Goal: Task Accomplishment & Management: Use online tool/utility

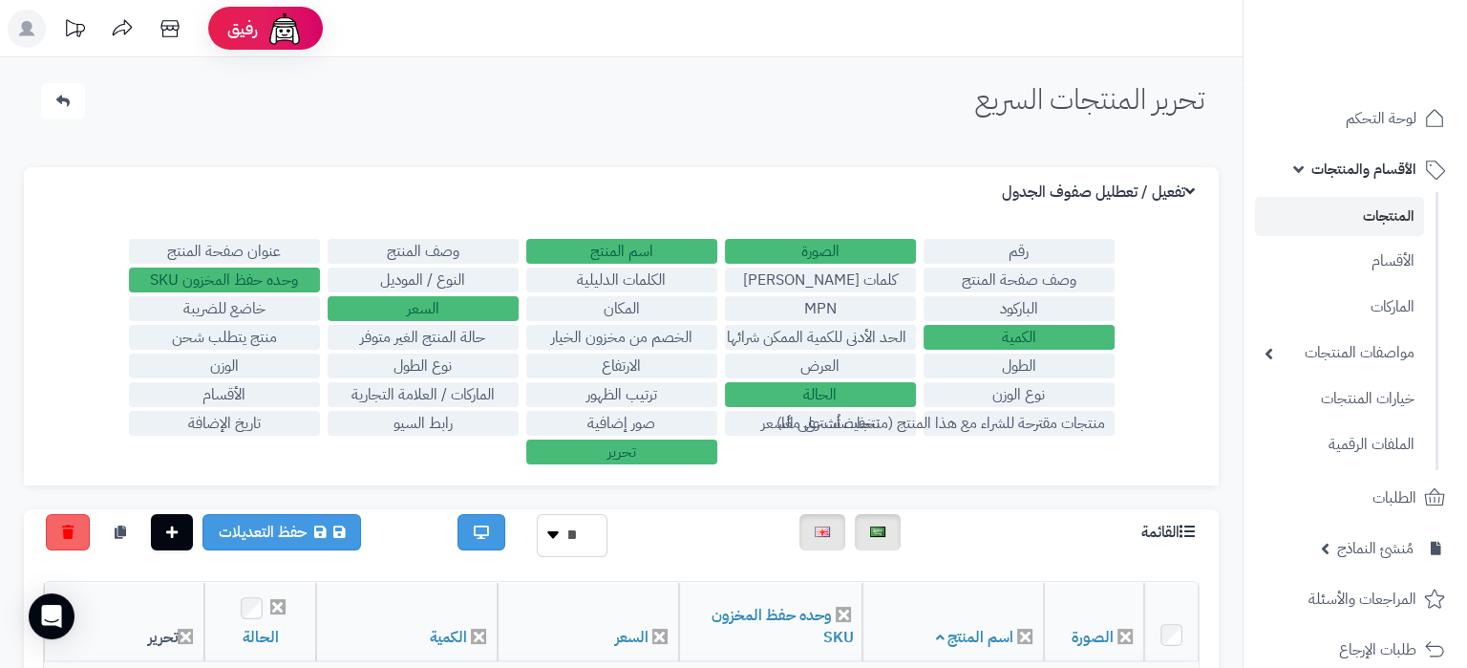
click at [1379, 206] on link "المنتجات" at bounding box center [1339, 216] width 169 height 39
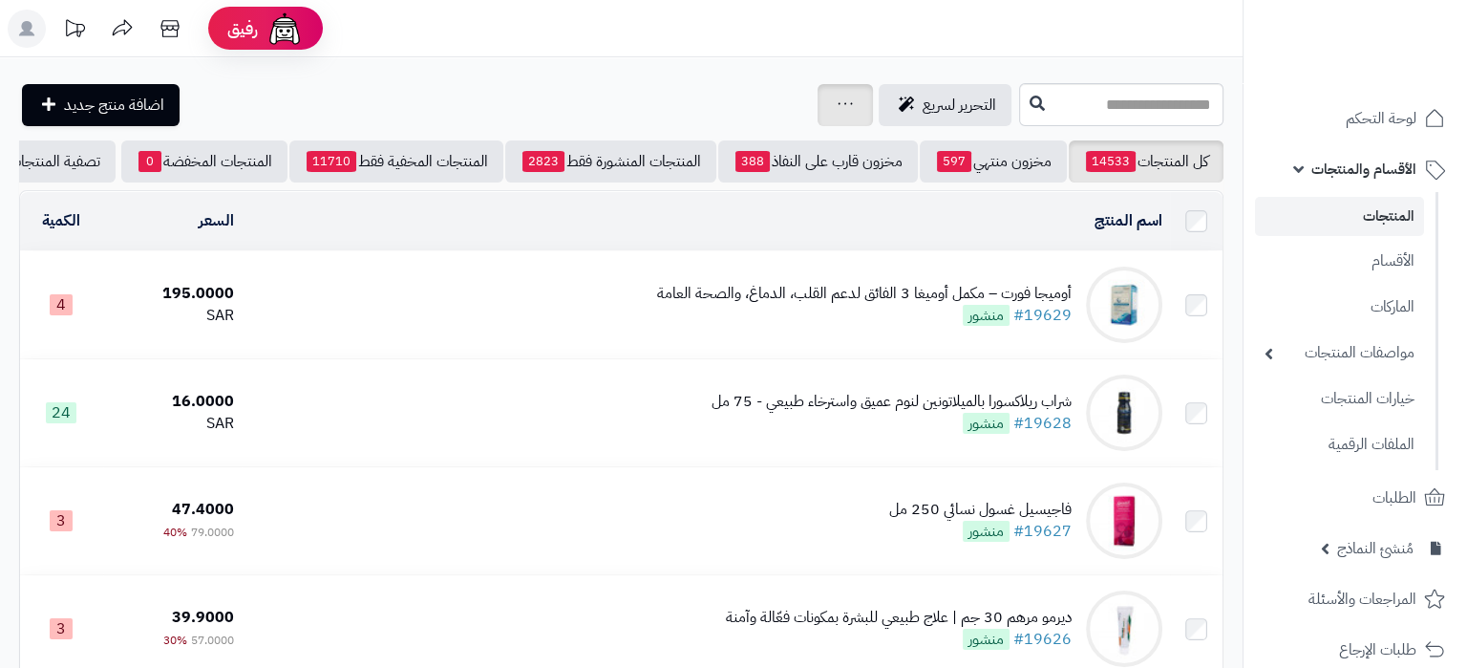
click at [818, 84] on div "جرد مخزون المنتجات جرد مخزون الخيارات فقط تعديل أسعار المنتجات الملصقات تصدير ا…" at bounding box center [845, 105] width 55 height 42
click at [818, 108] on div "جرد مخزون المنتجات جرد مخزون الخيارات فقط تعديل أسعار المنتجات الملصقات تصدير ا…" at bounding box center [845, 105] width 55 height 42
click at [838, 98] on icon at bounding box center [845, 103] width 15 height 12
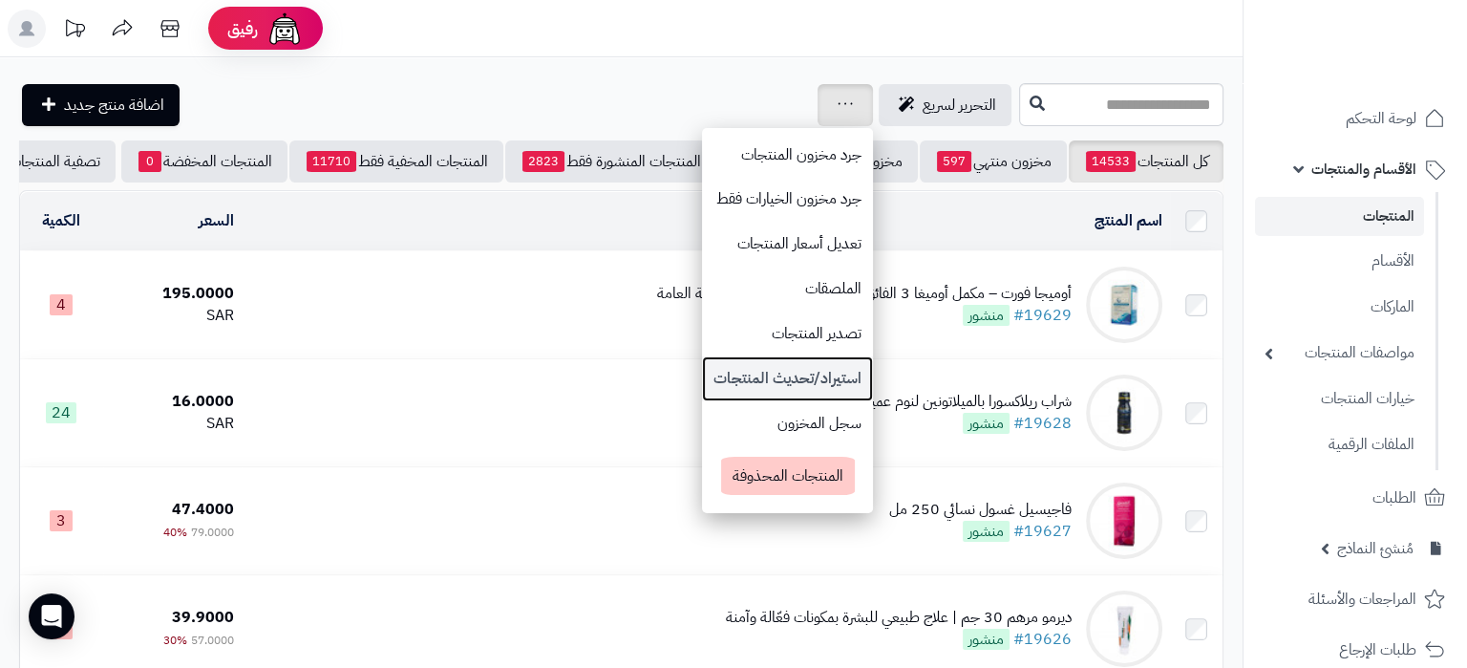
click at [777, 366] on link "استيراد/تحديث المنتجات" at bounding box center [787, 378] width 171 height 45
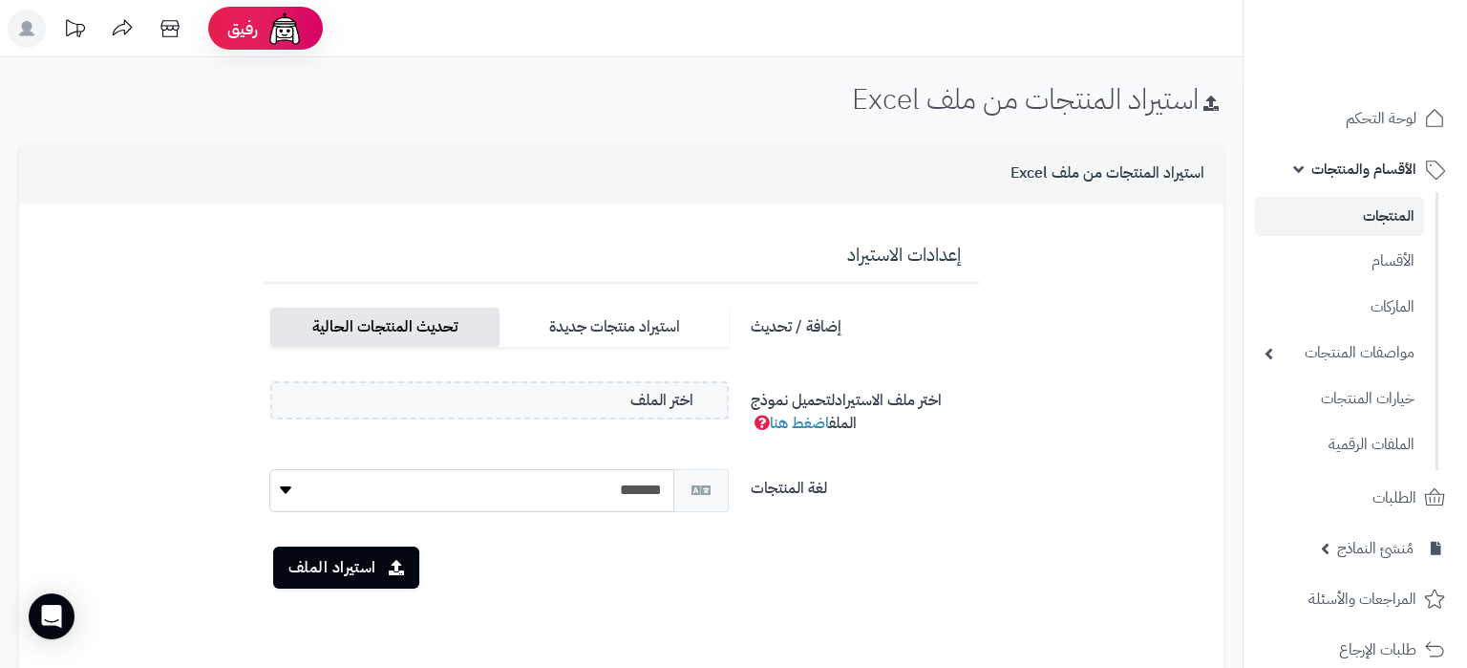
click at [418, 317] on label "تحديث المنتجات الحالية" at bounding box center [384, 327] width 229 height 39
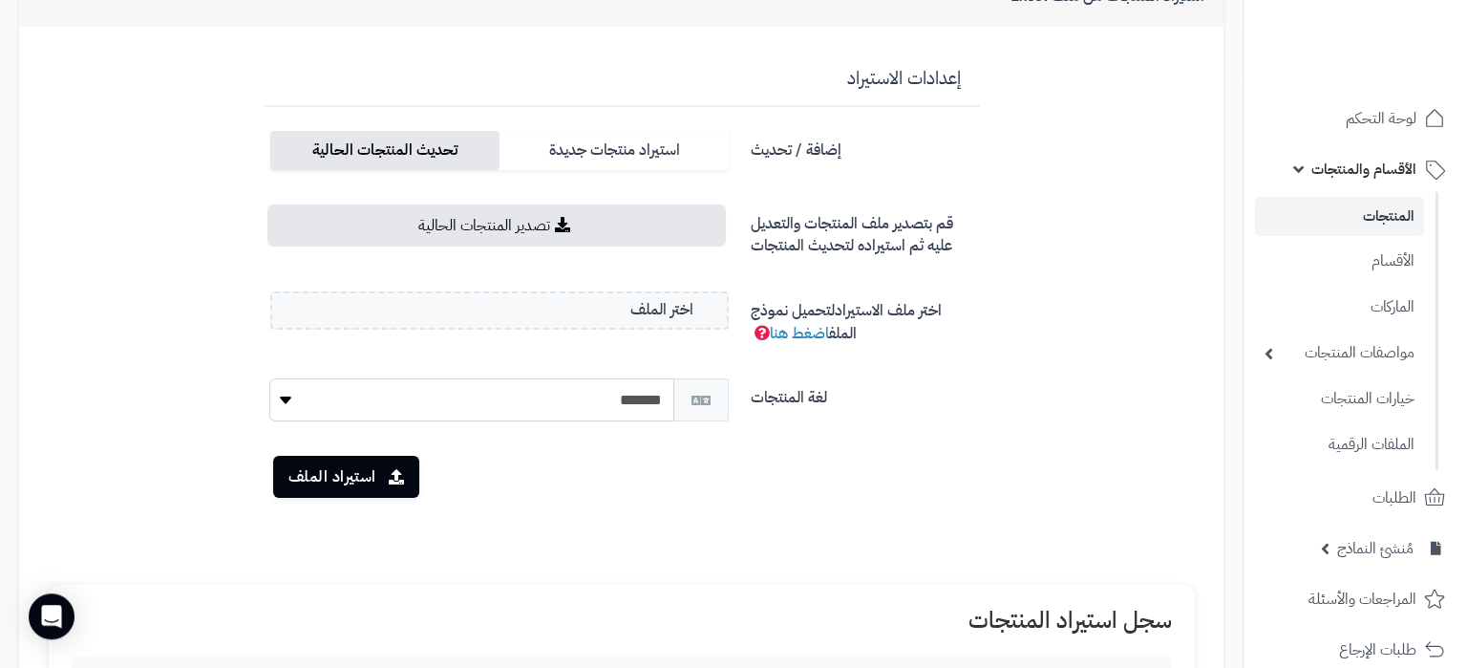
scroll to position [201, 0]
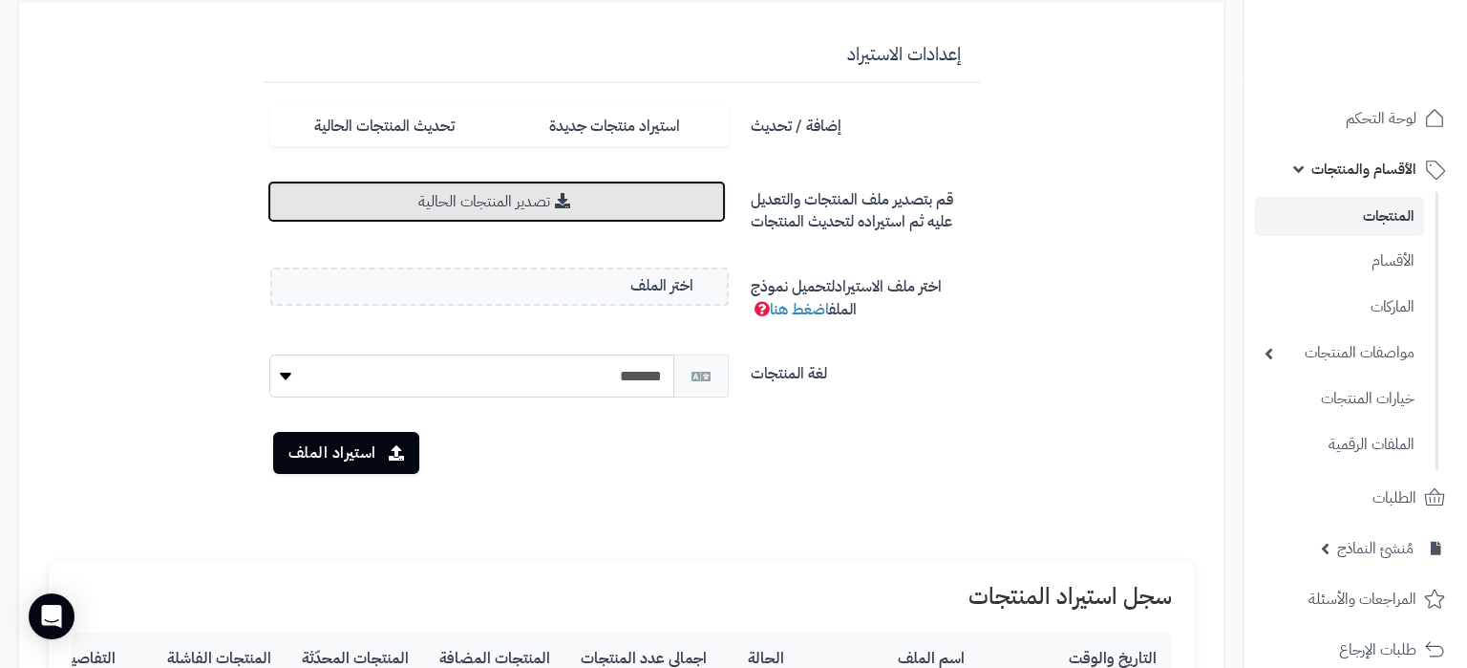
click at [540, 203] on link "تصدير المنتجات الحالية" at bounding box center [497, 202] width 460 height 42
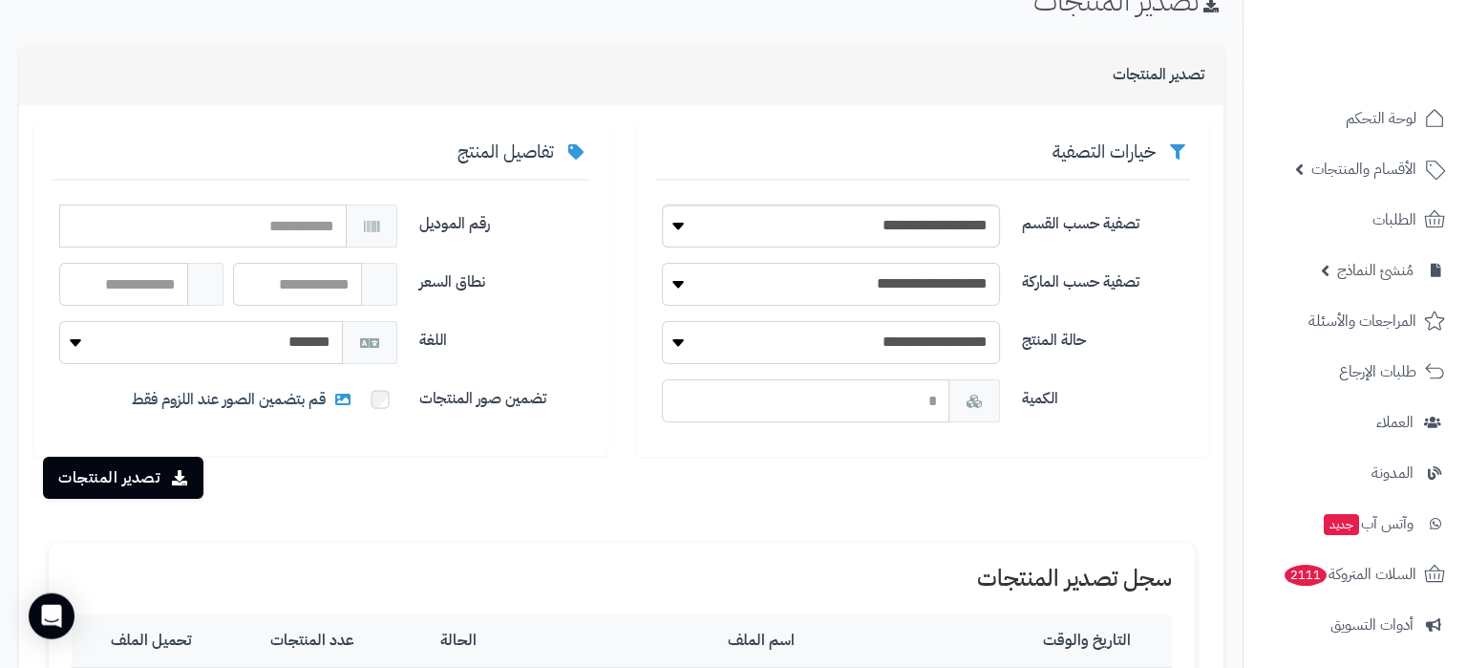
scroll to position [100, 0]
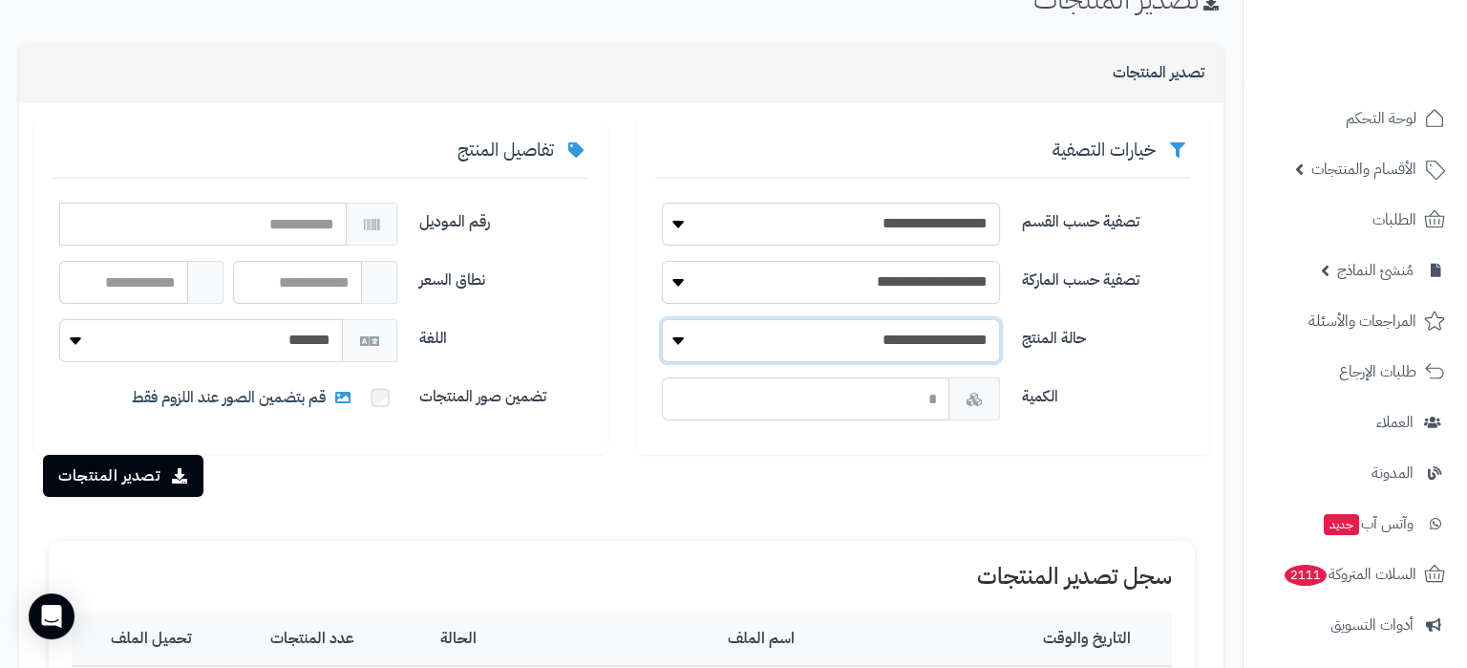
select select "*"
click option "****" at bounding box center [0, 0] width 0 height 0
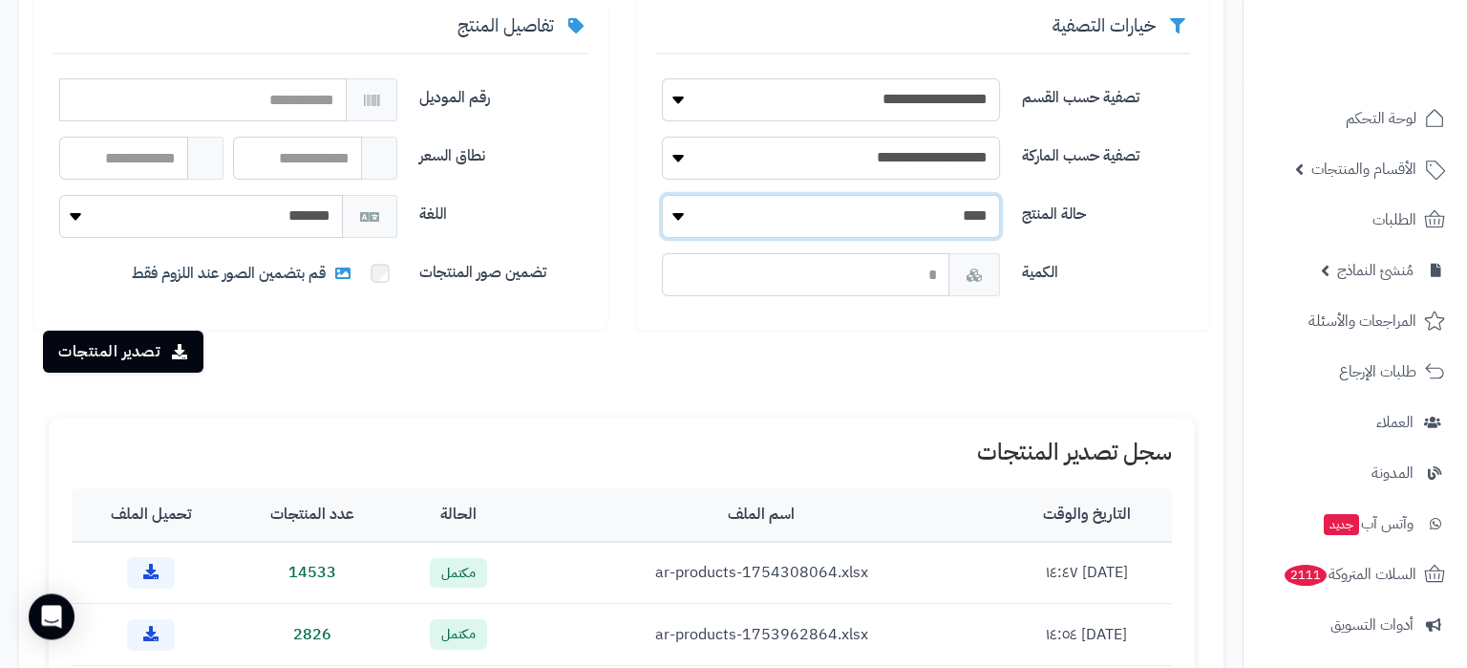
scroll to position [203, 0]
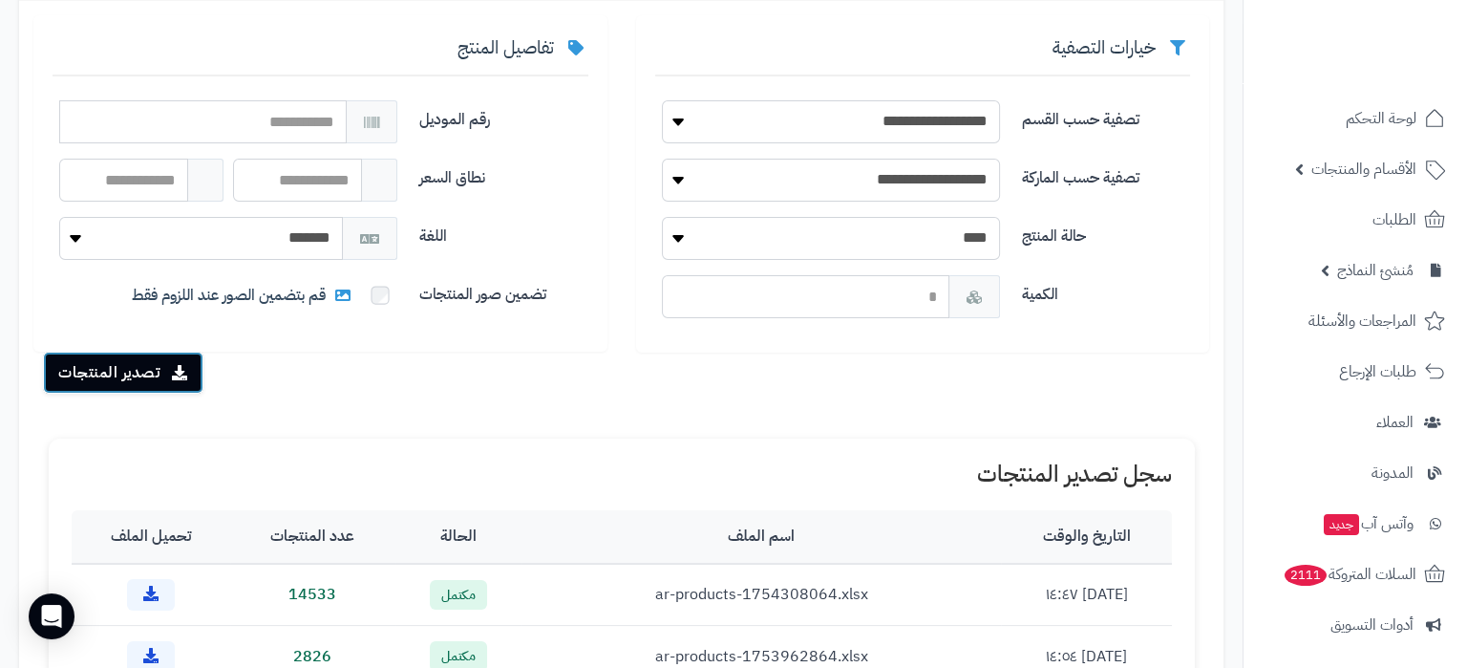
click at [151, 365] on button "تصدير المنتجات" at bounding box center [123, 373] width 160 height 42
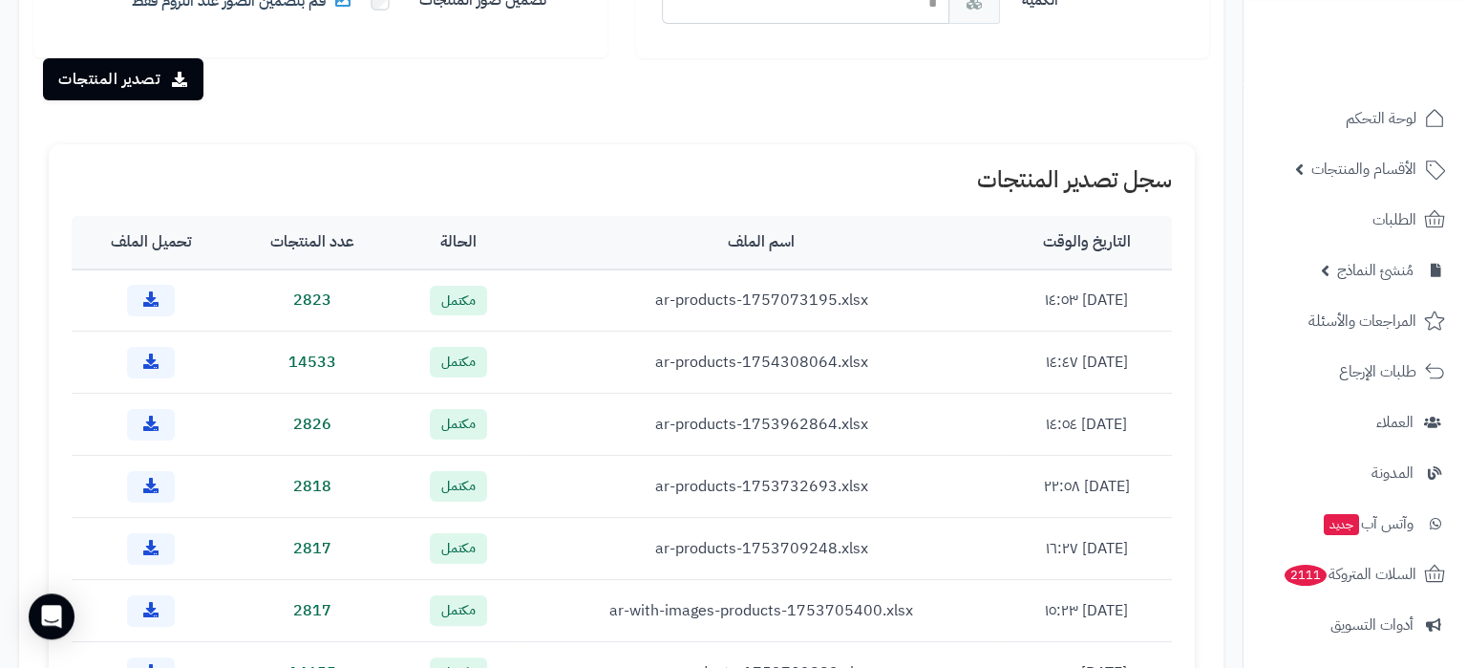
scroll to position [401, 0]
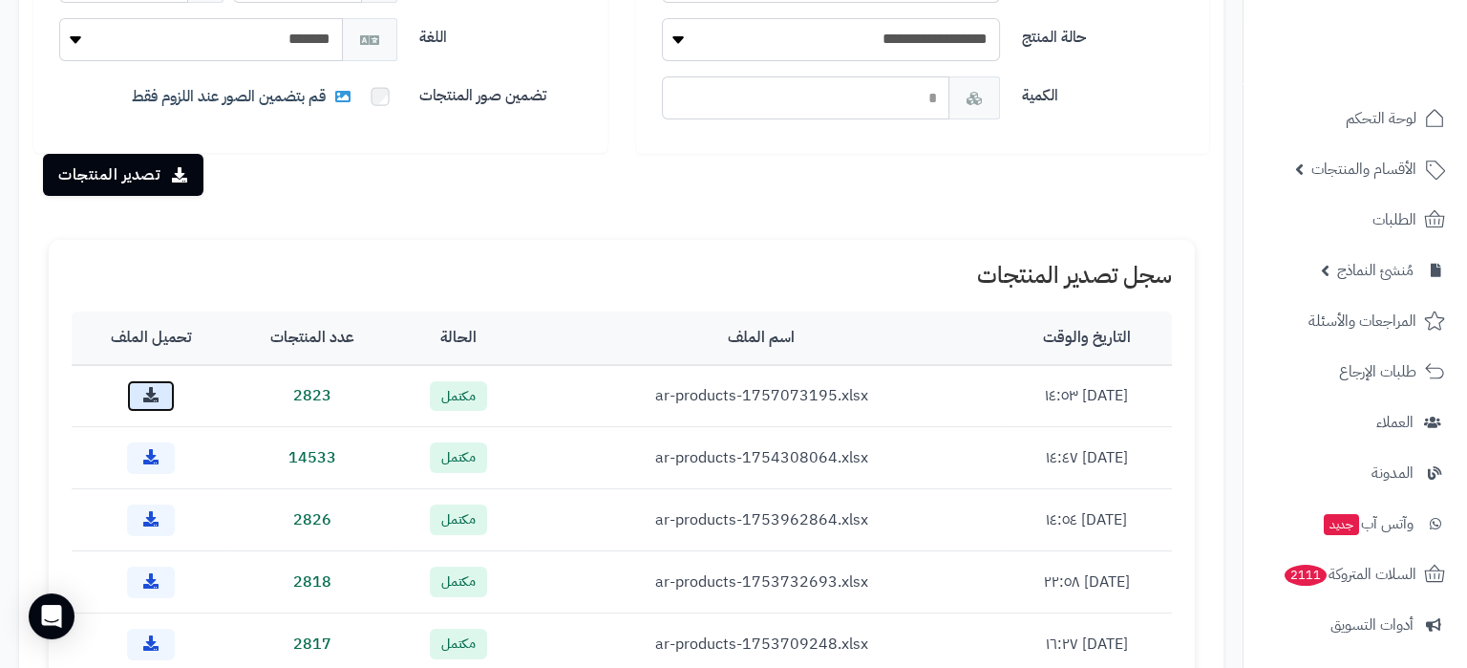
click at [153, 396] on icon at bounding box center [150, 394] width 15 height 15
